Goal: Find specific page/section: Find specific page/section

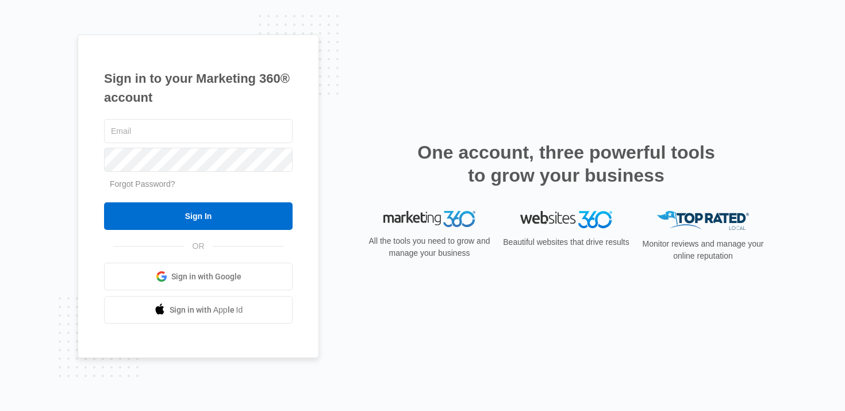
click at [190, 137] on input "text" at bounding box center [198, 131] width 189 height 24
type input "[PERSON_NAME][EMAIL_ADDRESS][PERSON_NAME][DOMAIN_NAME]"
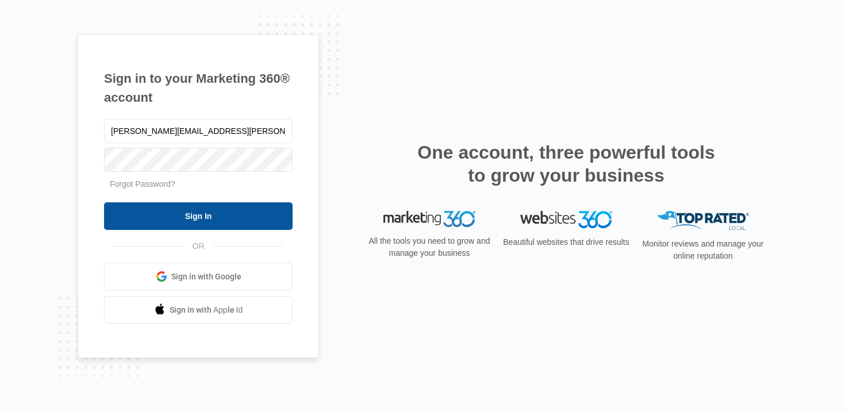
click at [175, 218] on input "Sign In" at bounding box center [198, 216] width 189 height 28
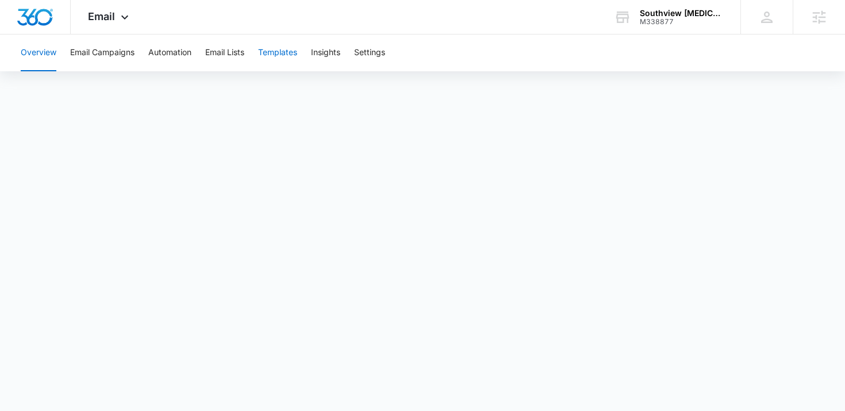
click at [278, 57] on button "Templates" at bounding box center [277, 53] width 39 height 37
click at [185, 56] on button "Automation" at bounding box center [169, 53] width 43 height 37
